Goal: Check status: Check status

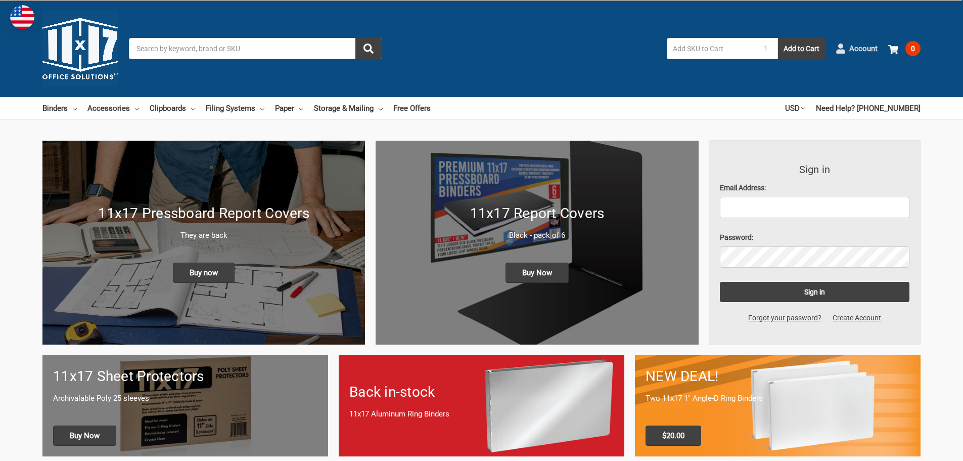
drag, startPoint x: 0, startPoint y: 0, endPoint x: 871, endPoint y: 51, distance: 872.6
click at [871, 51] on span "Account" at bounding box center [863, 49] width 28 height 12
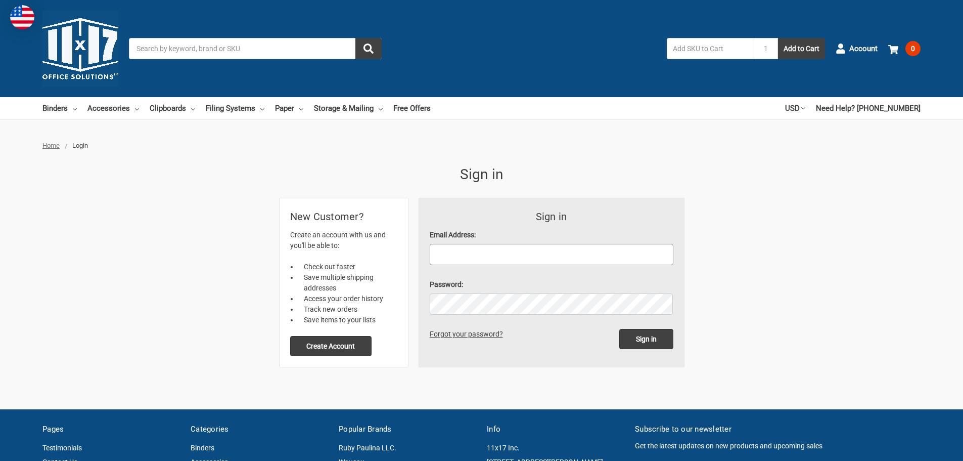
click at [474, 257] on input "Email Address:" at bounding box center [552, 254] width 244 height 21
type input "ssexton@mcabeeinc.com"
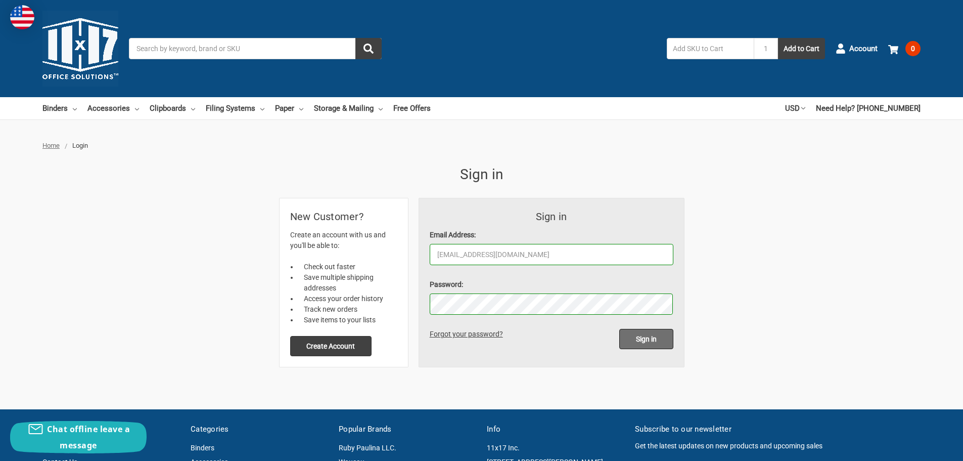
click at [648, 343] on input "Sign in" at bounding box center [646, 339] width 54 height 20
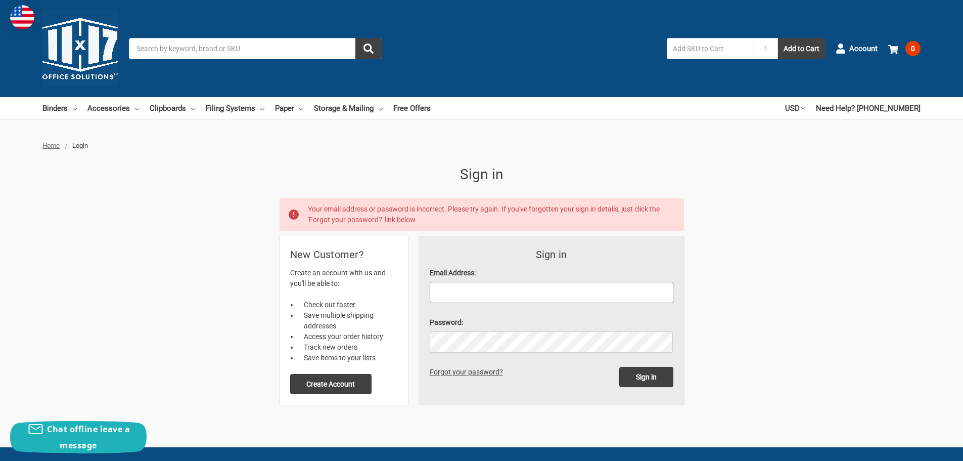
click at [464, 293] on input "Email Address:" at bounding box center [552, 292] width 244 height 21
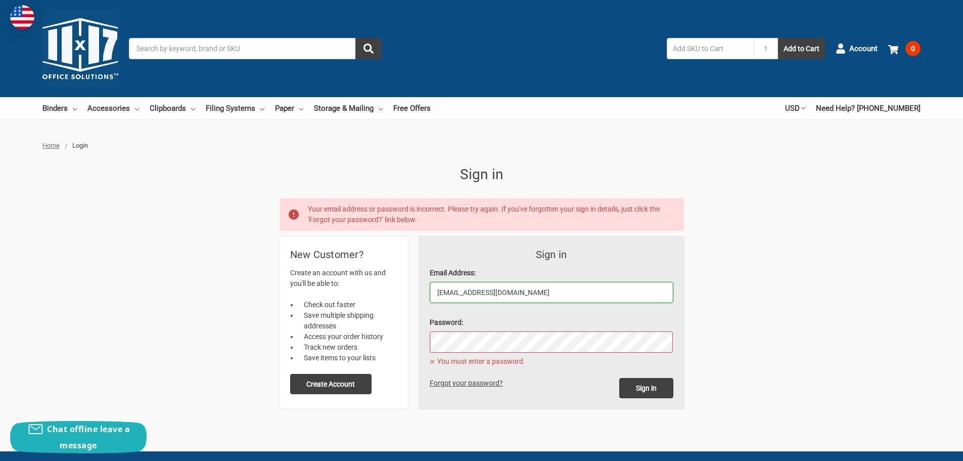
drag, startPoint x: 460, startPoint y: 292, endPoint x: 386, endPoint y: 291, distance: 73.8
click at [386, 291] on div "Sign in Email Address: ssexton@mcabeeinc.com Password: You must enter a passwor…" at bounding box center [482, 322] width 404 height 172
type input "[EMAIL_ADDRESS][DOMAIN_NAME]"
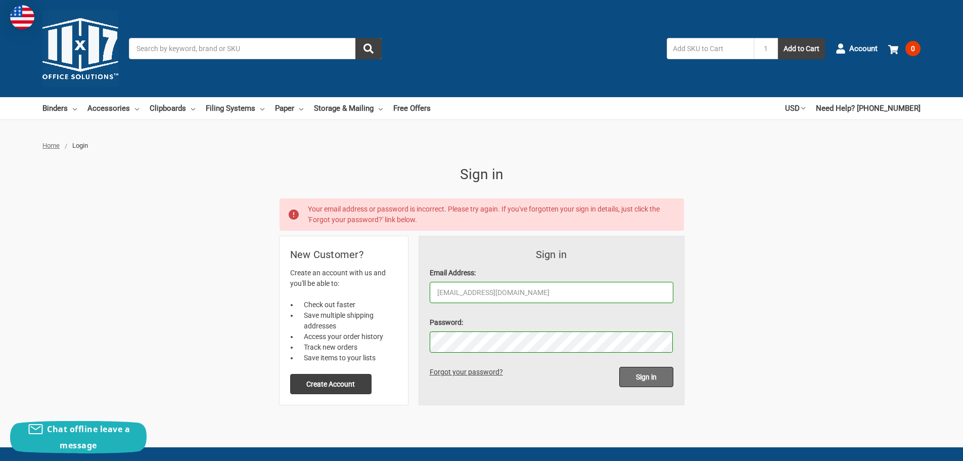
click at [628, 377] on input "Sign in" at bounding box center [646, 377] width 54 height 20
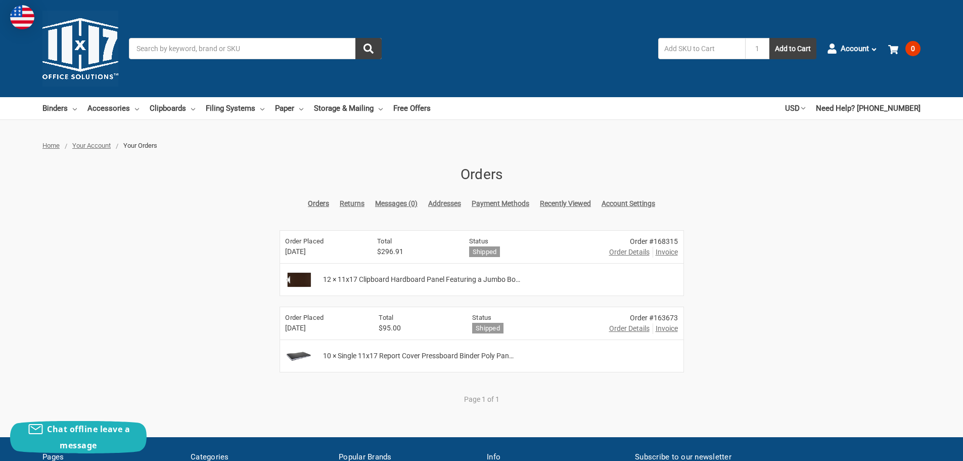
click at [626, 252] on span "Order Details" at bounding box center [629, 252] width 40 height 11
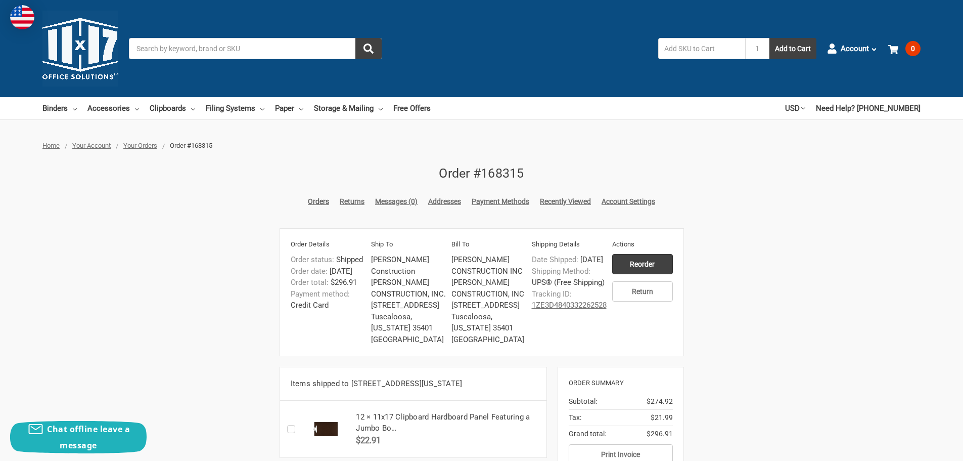
click at [147, 146] on span "Your Orders" at bounding box center [140, 146] width 34 height 8
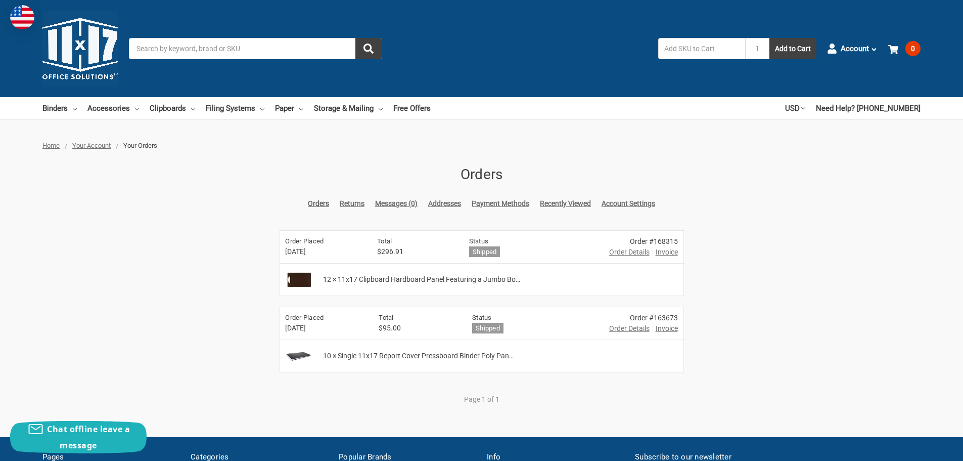
click at [619, 328] on span "Order Details" at bounding box center [629, 328] width 40 height 11
click at [856, 49] on span "Account" at bounding box center [855, 49] width 28 height 12
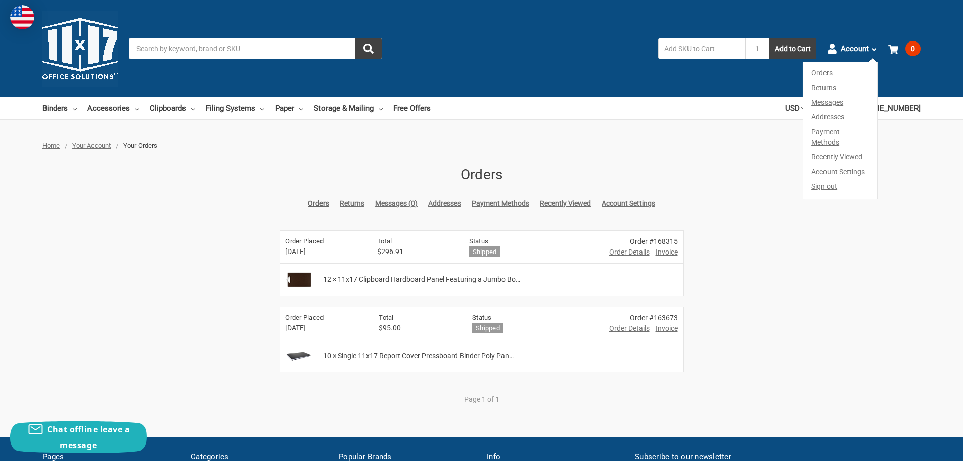
drag, startPoint x: 823, startPoint y: 177, endPoint x: 823, endPoint y: 167, distance: 10.1
click at [823, 179] on link "Sign out" at bounding box center [840, 189] width 74 height 20
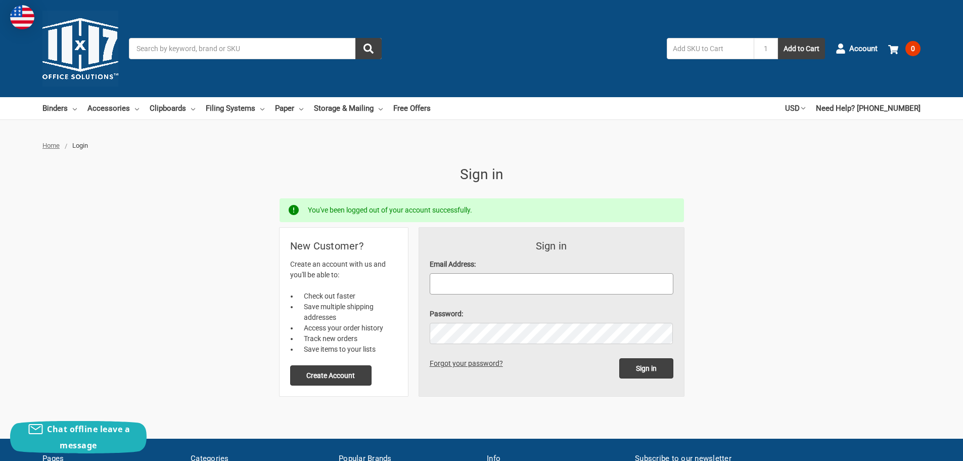
click at [561, 284] on input "Email Address:" at bounding box center [552, 283] width 244 height 21
type input "[EMAIL_ADDRESS][DOMAIN_NAME]"
click at [619, 358] on input "Sign in" at bounding box center [646, 368] width 54 height 20
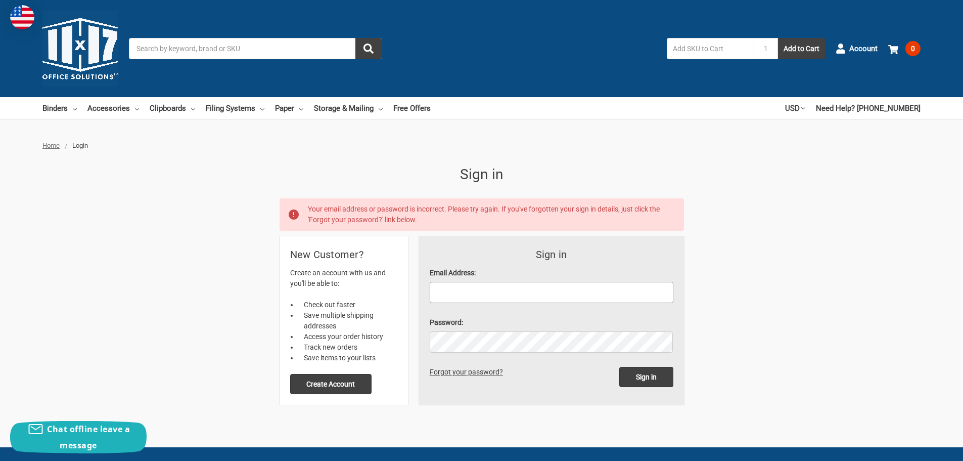
click at [472, 292] on input "Email Address:" at bounding box center [552, 292] width 244 height 21
type input "ssexton@mcabeeinc.com"
click at [633, 381] on input "Sign in" at bounding box center [646, 377] width 54 height 20
click at [450, 371] on link "Forgot your password?" at bounding box center [468, 372] width 77 height 8
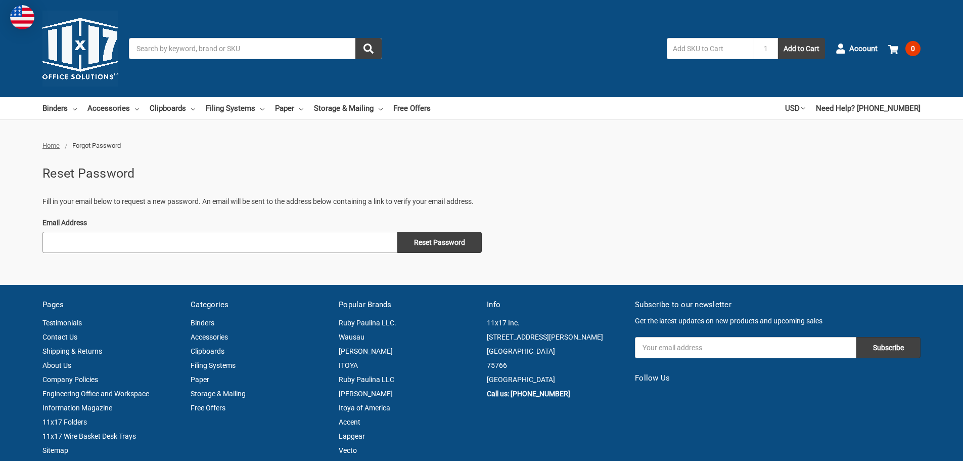
click at [147, 249] on input "Email Address" at bounding box center [219, 242] width 355 height 21
type input "ssexton@mcabeeinc.com"
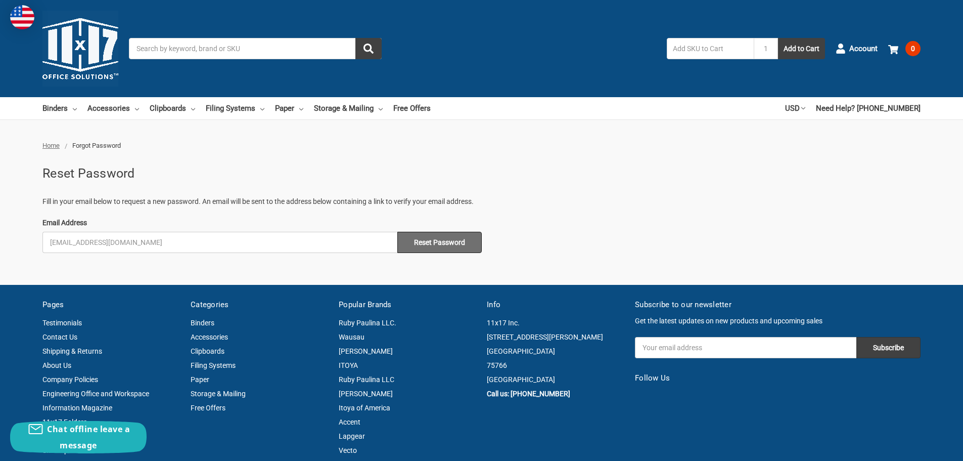
click at [435, 246] on input "Reset Password" at bounding box center [439, 242] width 84 height 21
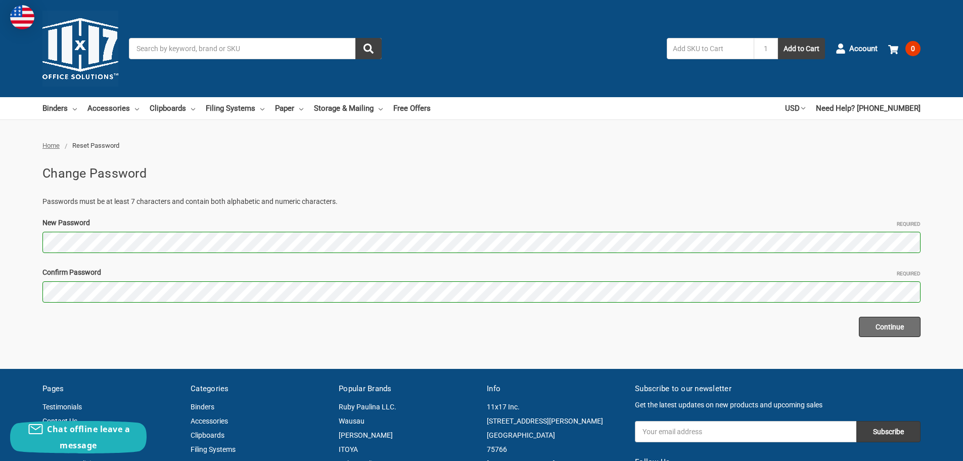
click at [892, 330] on input "Continue" at bounding box center [890, 326] width 62 height 20
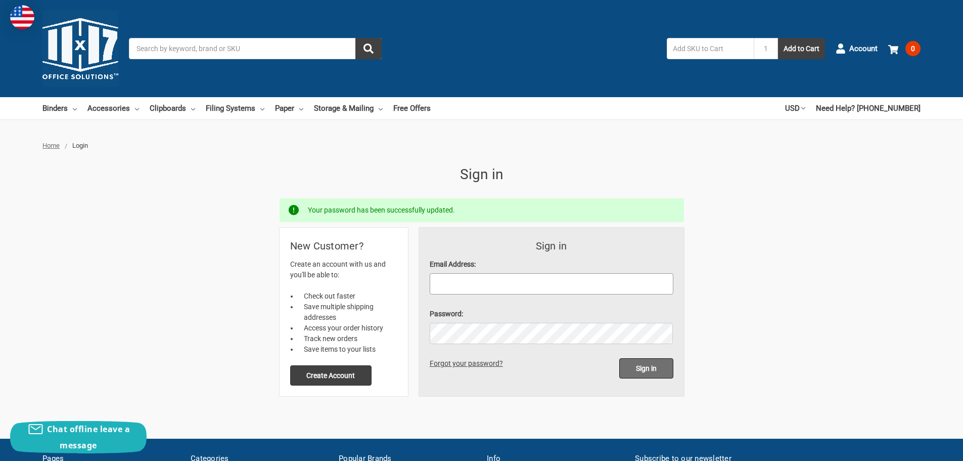
type input "[EMAIL_ADDRESS][DOMAIN_NAME]"
click at [654, 370] on input "Sign in" at bounding box center [646, 368] width 54 height 20
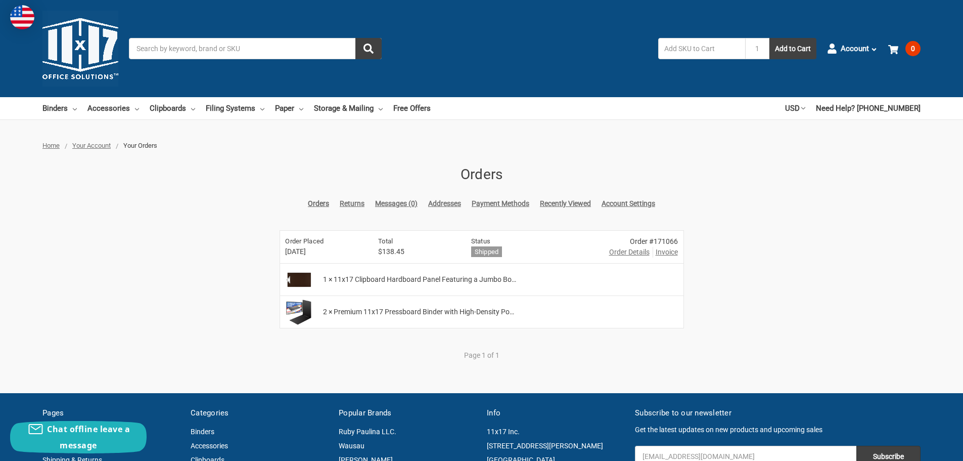
click at [628, 252] on span "Order Details" at bounding box center [629, 252] width 40 height 11
